Goal: Task Accomplishment & Management: Complete application form

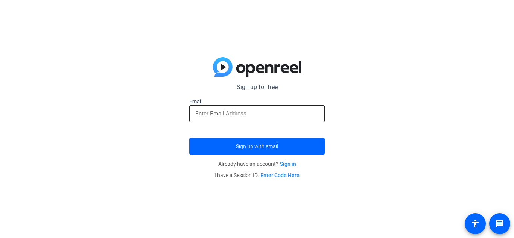
click at [276, 112] on input "email" at bounding box center [256, 113] width 123 height 9
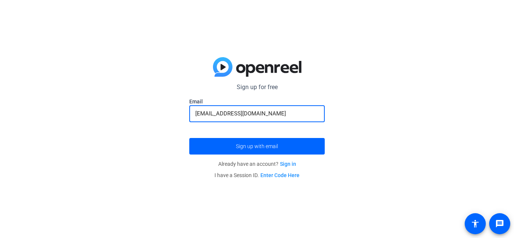
type input "[EMAIL_ADDRESS][DOMAIN_NAME]"
click at [189, 138] on button "Sign up with email" at bounding box center [256, 146] width 135 height 17
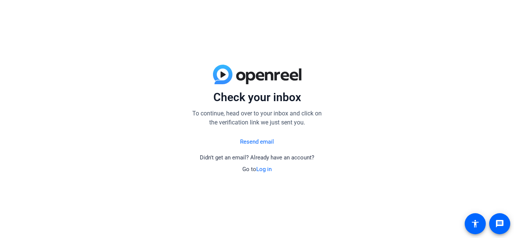
click at [244, 142] on link "Resend email" at bounding box center [257, 142] width 34 height 9
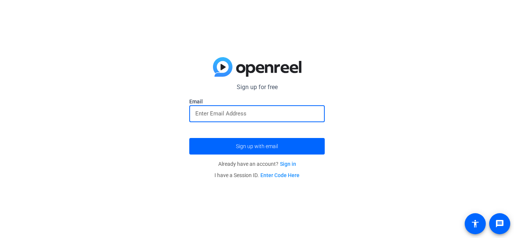
click at [229, 115] on input "email" at bounding box center [256, 113] width 123 height 9
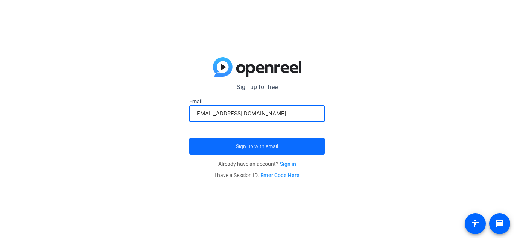
type input "[EMAIL_ADDRESS][DOMAIN_NAME]"
click at [272, 146] on span "Sign up with email" at bounding box center [257, 146] width 42 height 0
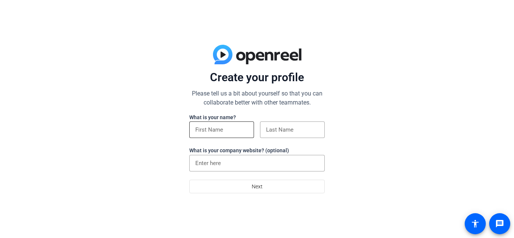
click at [234, 134] on input at bounding box center [221, 129] width 53 height 9
type input "[PERSON_NAME]"
click at [268, 127] on input at bounding box center [292, 129] width 53 height 9
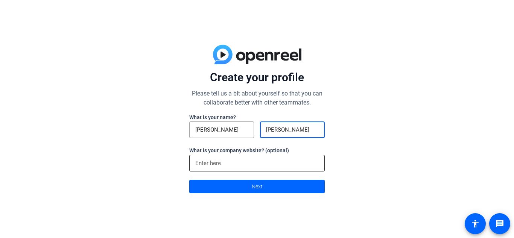
type input "[PERSON_NAME]"
click at [257, 165] on input at bounding box center [256, 163] width 123 height 9
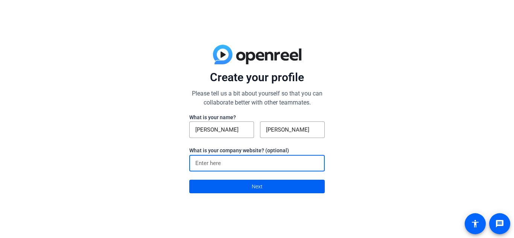
click at [259, 182] on span "Next" at bounding box center [257, 186] width 11 height 14
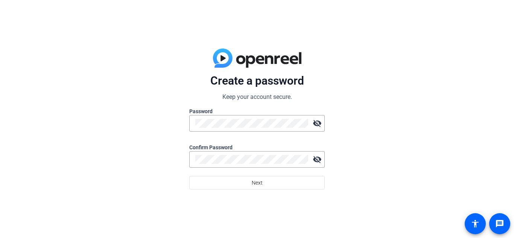
click at [232, 114] on label "Password" at bounding box center [256, 112] width 135 height 8
click at [313, 126] on mat-icon "visibility_off" at bounding box center [316, 123] width 15 height 15
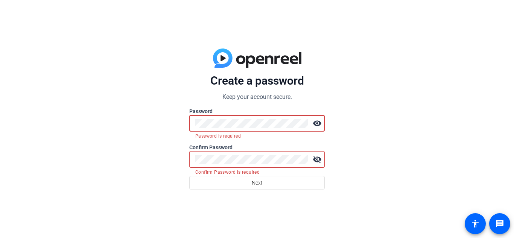
click at [274, 138] on mat-error "Password is required" at bounding box center [256, 136] width 123 height 8
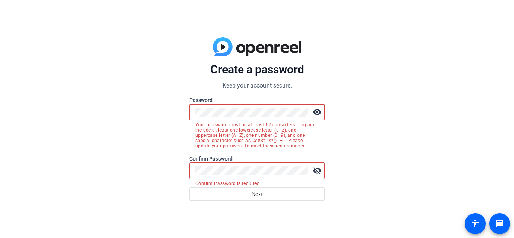
click at [283, 123] on mat-form-field "visibility Your password must be at least 12 characters long and include at lea…" at bounding box center [256, 116] width 135 height 25
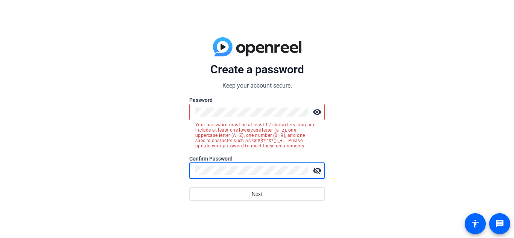
click at [189, 187] on button "Next" at bounding box center [256, 194] width 135 height 14
click at [238, 199] on span at bounding box center [257, 194] width 135 height 18
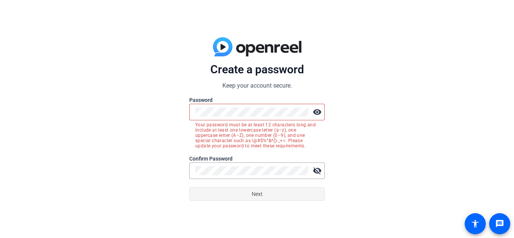
click at [241, 189] on span at bounding box center [257, 194] width 135 height 18
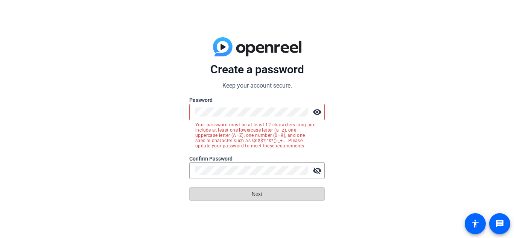
click at [241, 189] on span at bounding box center [257, 194] width 135 height 18
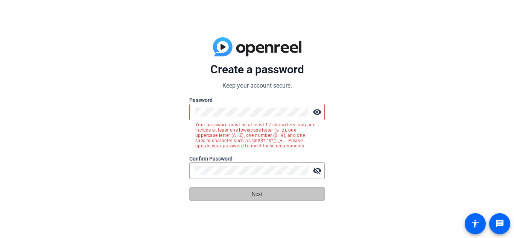
click at [241, 189] on span at bounding box center [257, 194] width 135 height 18
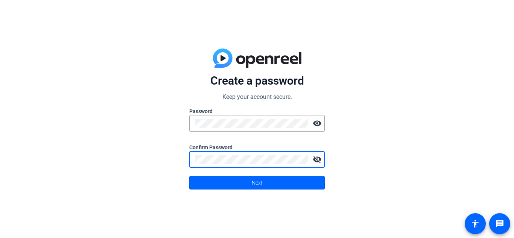
click button "Next" at bounding box center [256, 183] width 135 height 14
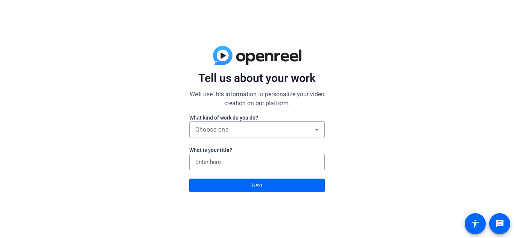
click at [266, 138] on div at bounding box center [256, 142] width 135 height 8
click at [267, 130] on div "Choose one" at bounding box center [255, 129] width 120 height 9
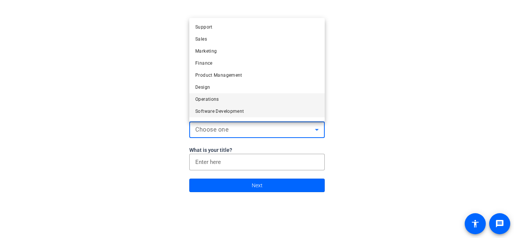
scroll to position [20, 0]
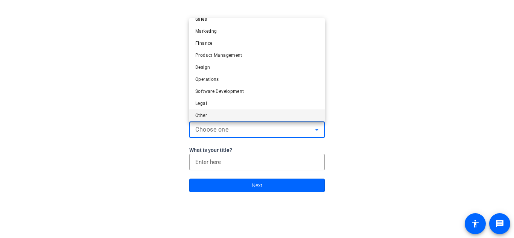
click at [201, 112] on span "Other" at bounding box center [201, 115] width 12 height 9
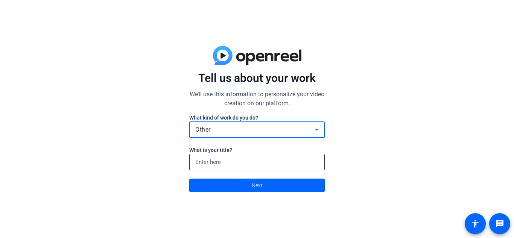
click at [225, 165] on input at bounding box center [256, 162] width 123 height 9
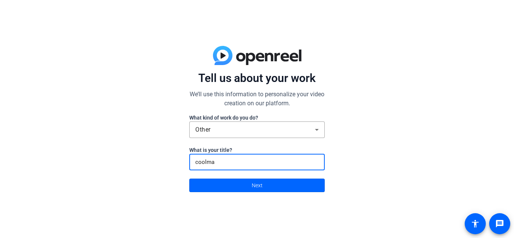
type input "coolman"
type input "c"
type input "roof roof"
click at [228, 190] on span at bounding box center [257, 185] width 135 height 18
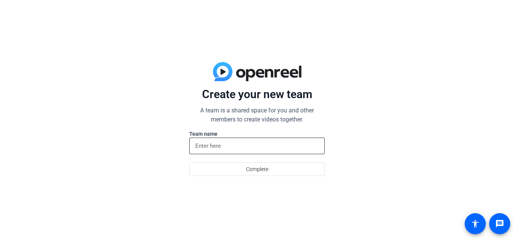
click at [219, 150] on div at bounding box center [256, 146] width 123 height 17
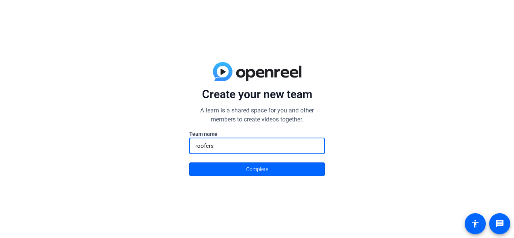
type input "roofers"
click at [189, 162] on button "Complete" at bounding box center [256, 169] width 135 height 14
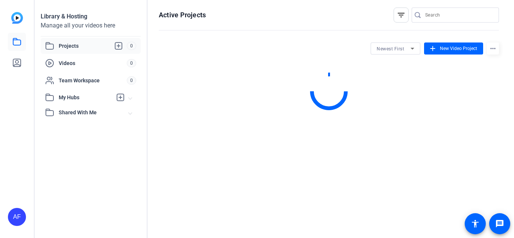
click at [215, 165] on mat-sidenav-content "Library & Hosting Manage all your videos here Projects 0 Videos 0 Team Workspac…" at bounding box center [274, 119] width 479 height 238
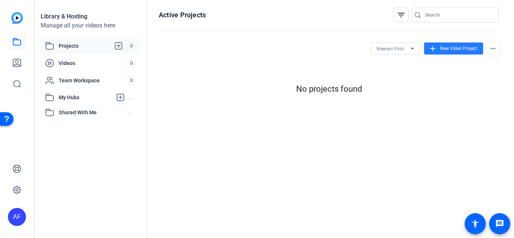
click at [441, 43] on span at bounding box center [453, 48] width 59 height 18
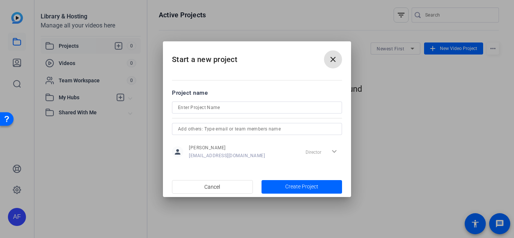
click at [232, 114] on div at bounding box center [257, 118] width 170 height 8
click at [232, 108] on input at bounding box center [257, 107] width 158 height 9
type input "larry"
click at [285, 183] on span "Create Project" at bounding box center [301, 187] width 33 height 8
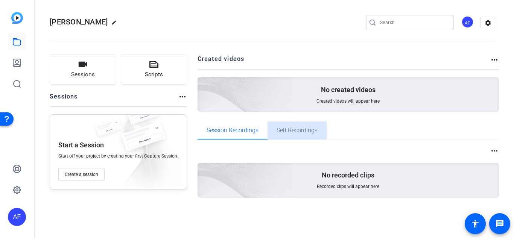
click at [302, 126] on span "Self Recordings" at bounding box center [296, 130] width 41 height 18
